Goal: Task Accomplishment & Management: Manage account settings

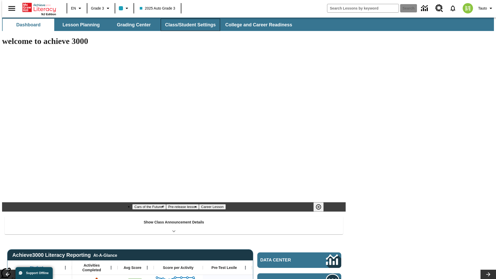
click at [188, 25] on button "Class/Student Settings" at bounding box center [190, 25] width 59 height 12
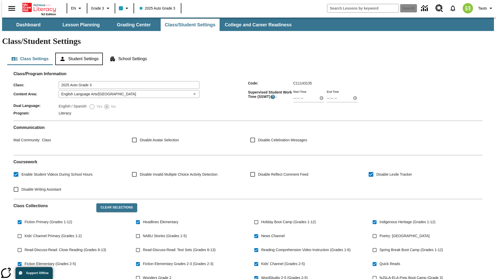
click at [78, 53] on button "Student Settings" at bounding box center [78, 59] width 47 height 12
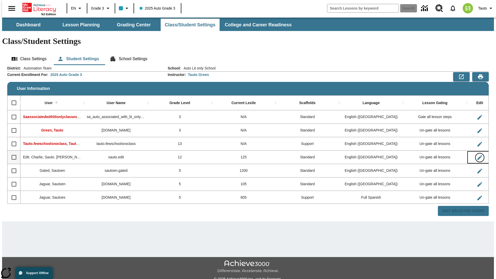
click at [477, 155] on icon "Edit User" at bounding box center [479, 157] width 5 height 5
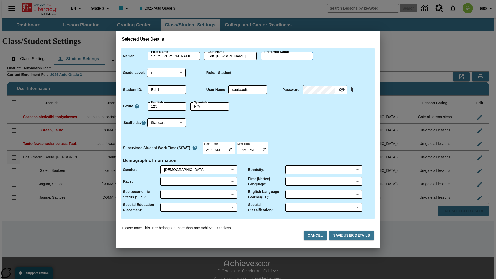
type input "[PERSON_NAME]"
click at [317, 235] on button "Cancel" at bounding box center [315, 236] width 23 height 10
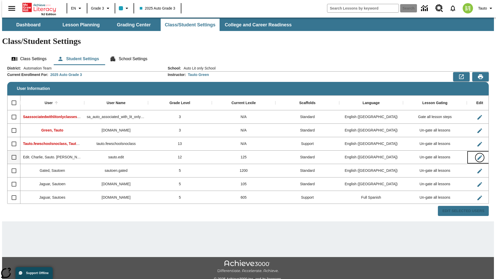
click at [477, 155] on icon "Edit User" at bounding box center [479, 157] width 5 height 5
